Goal: Navigation & Orientation: Find specific page/section

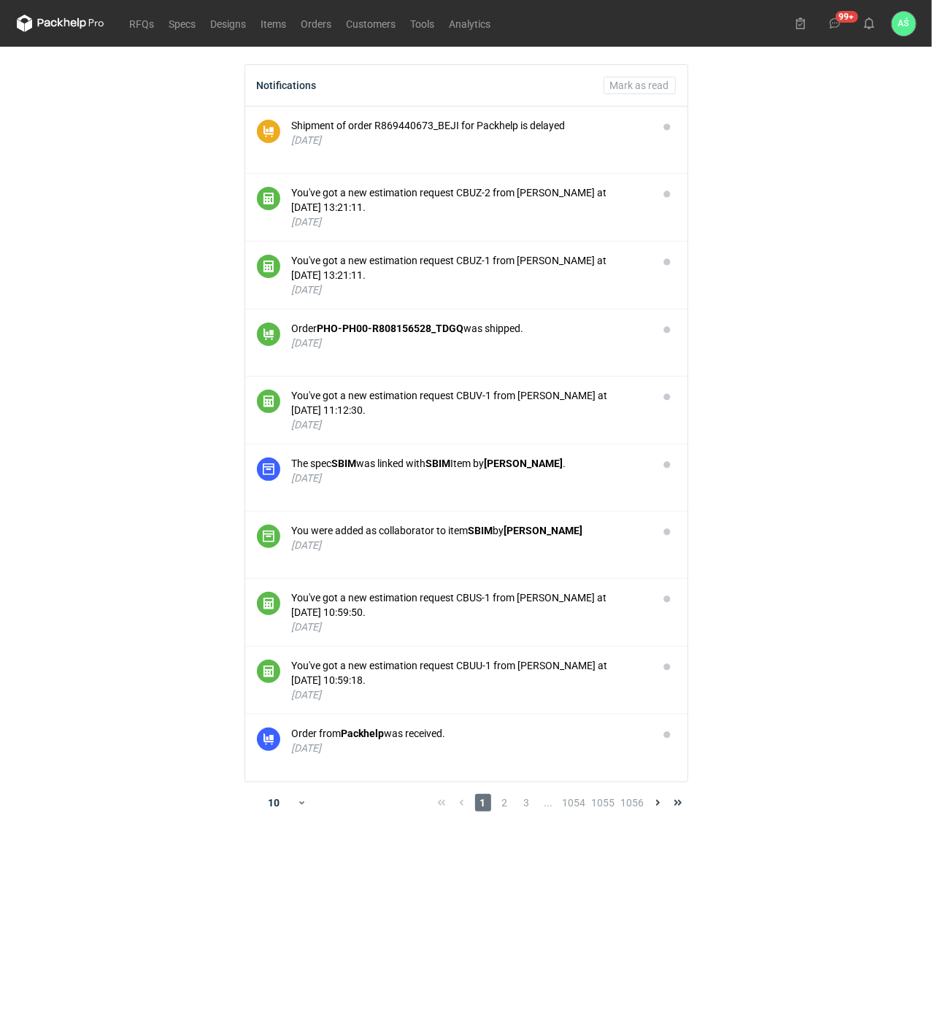
drag, startPoint x: 797, startPoint y: 352, endPoint x: 733, endPoint y: 354, distance: 65.0
click at [775, 355] on main "Notifications [PERSON_NAME] as read Shipment of order R869440673_BEJI for Packh…" at bounding box center [466, 528] width 911 height 963
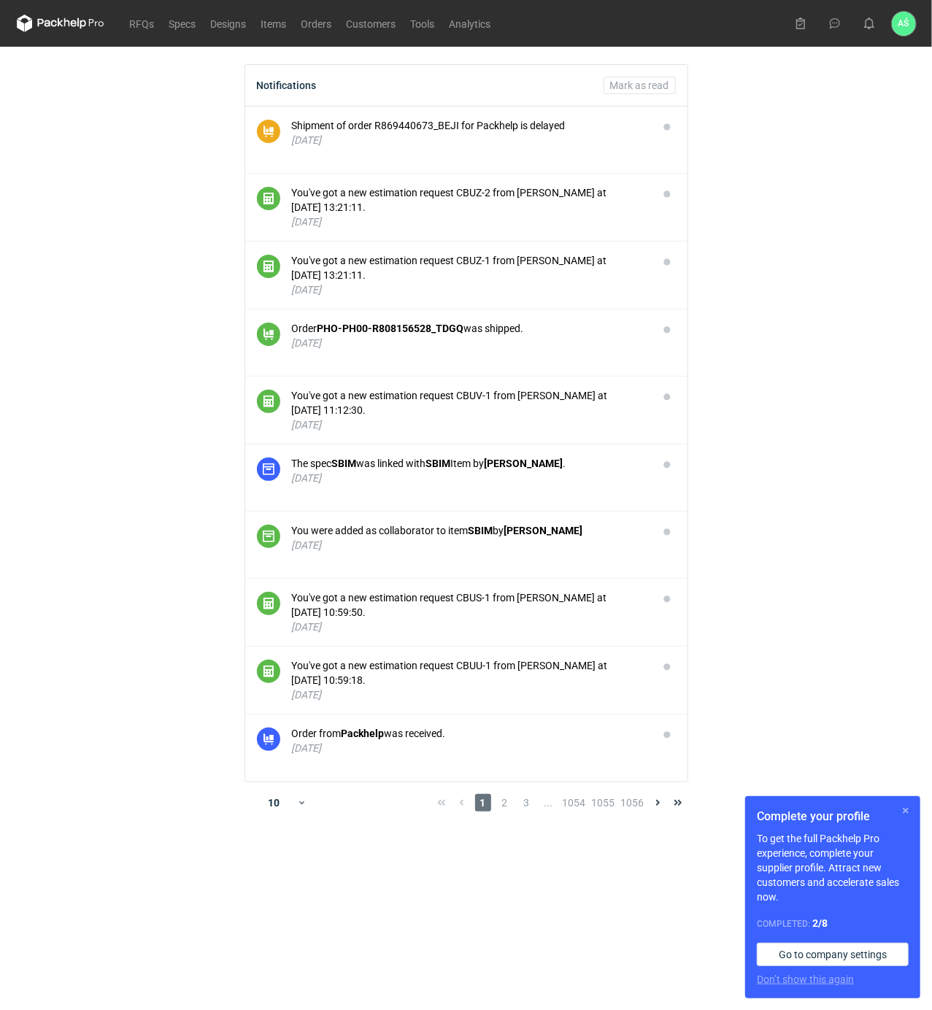
click at [911, 808] on button "button" at bounding box center [906, 811] width 18 height 18
